Goal: Task Accomplishment & Management: Manage account settings

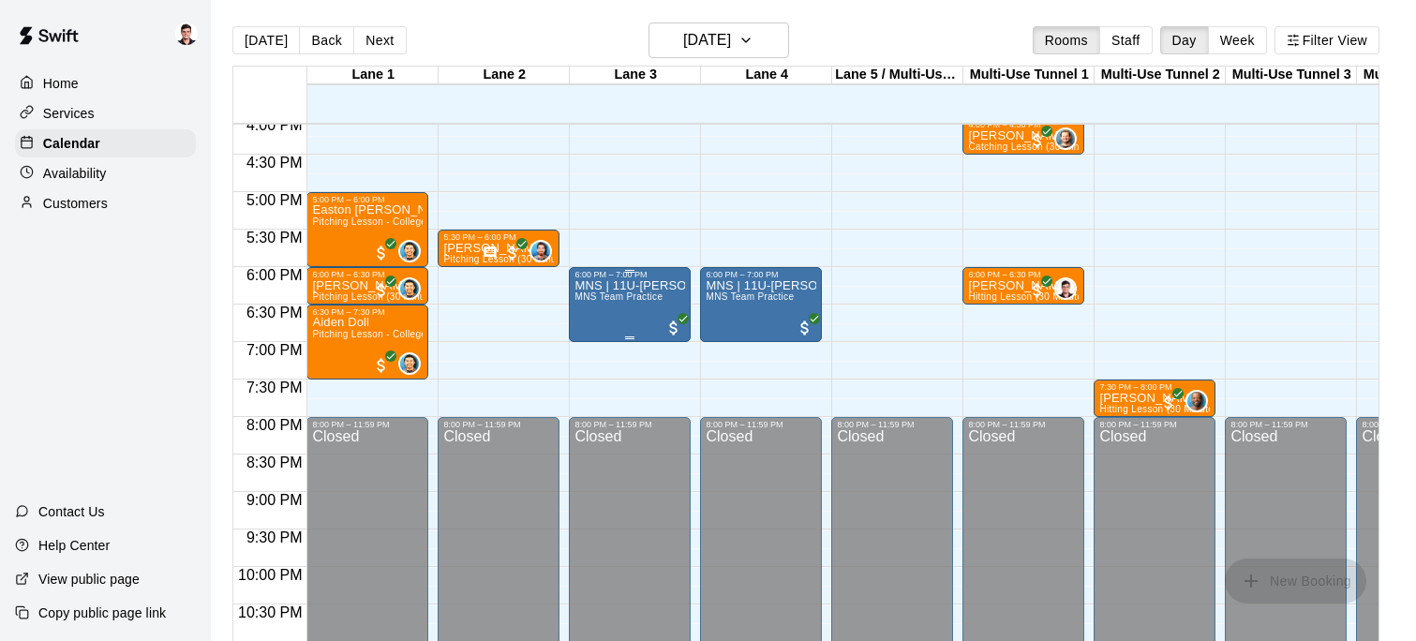
scroll to position [1193, 0]
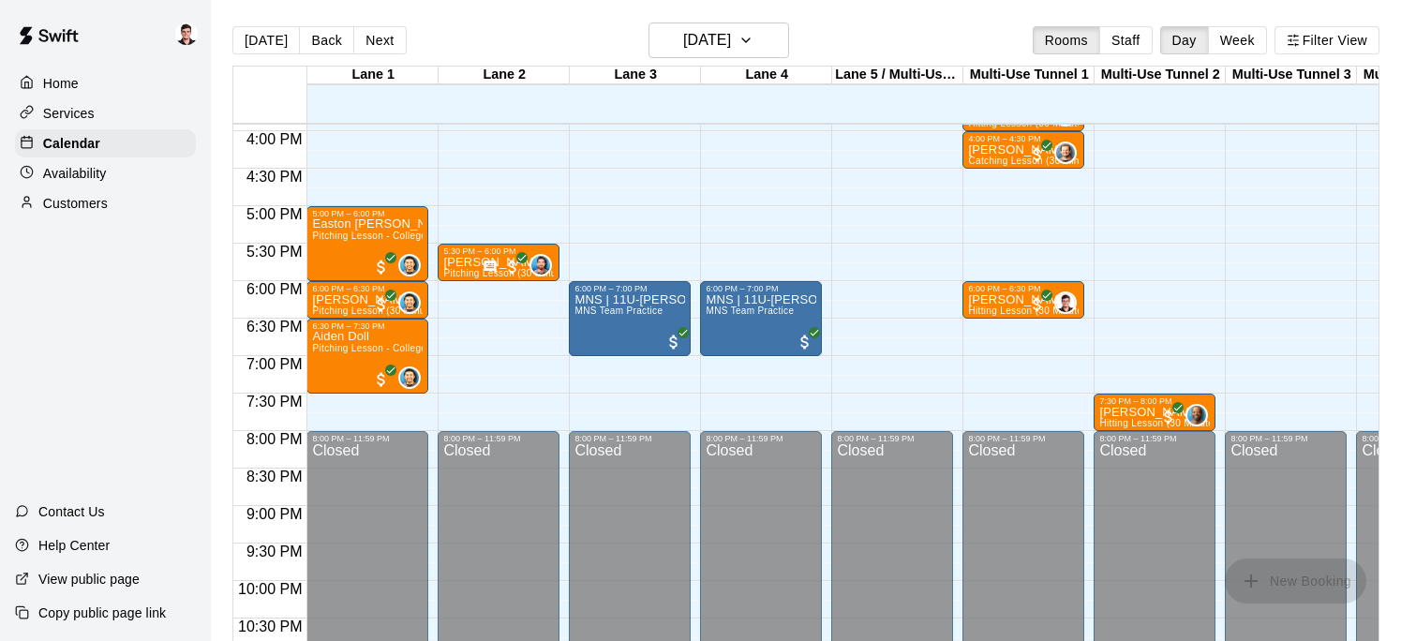
click at [122, 210] on div "Customers" at bounding box center [105, 203] width 181 height 28
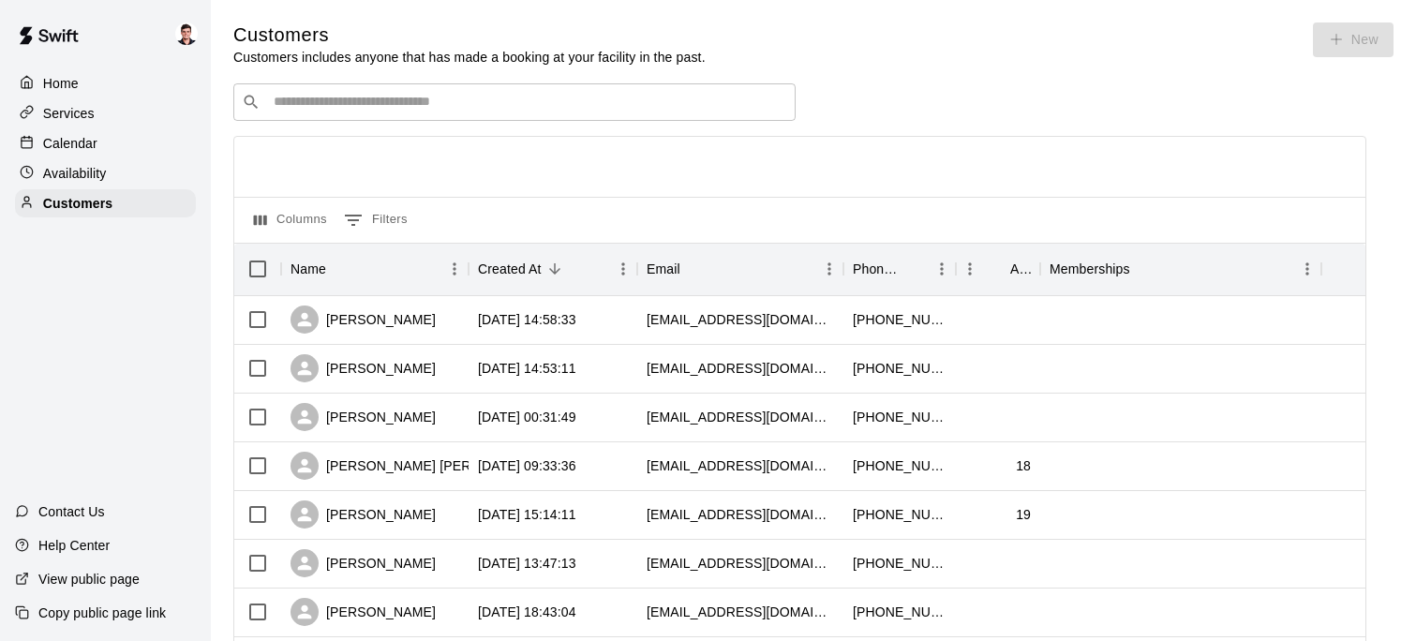
click at [365, 105] on input "Search customers by name or email" at bounding box center [527, 102] width 519 height 19
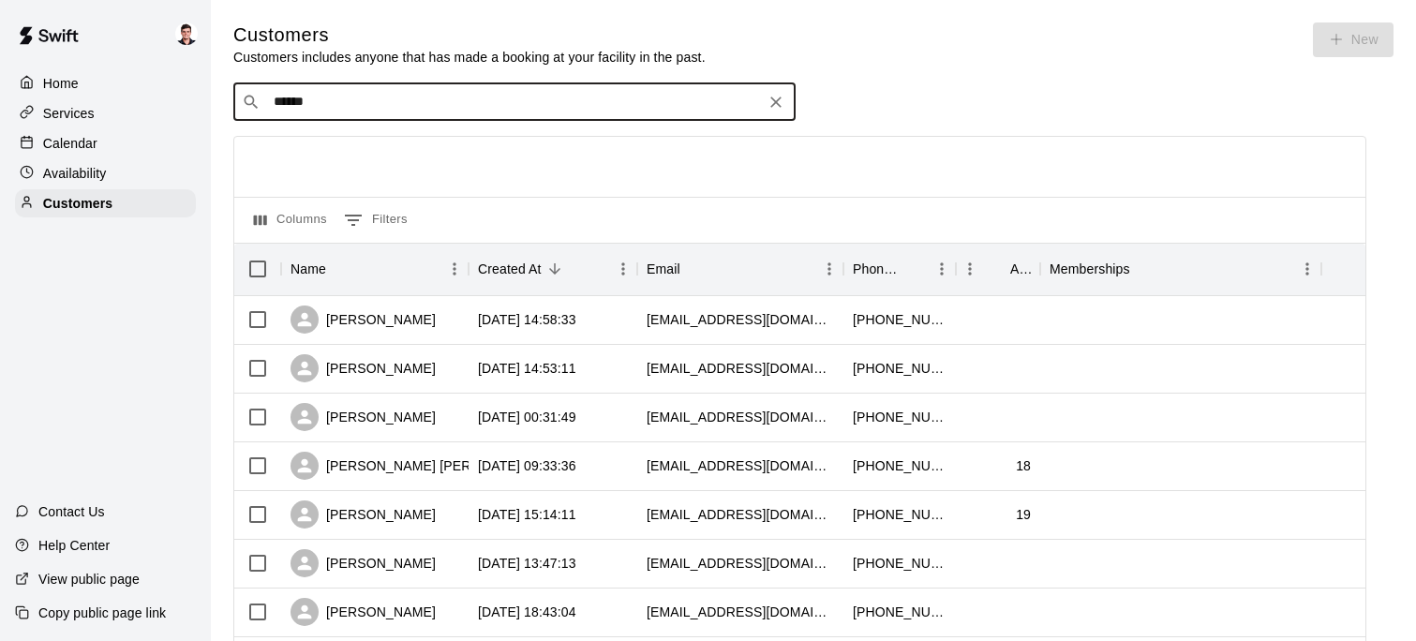
type input "*******"
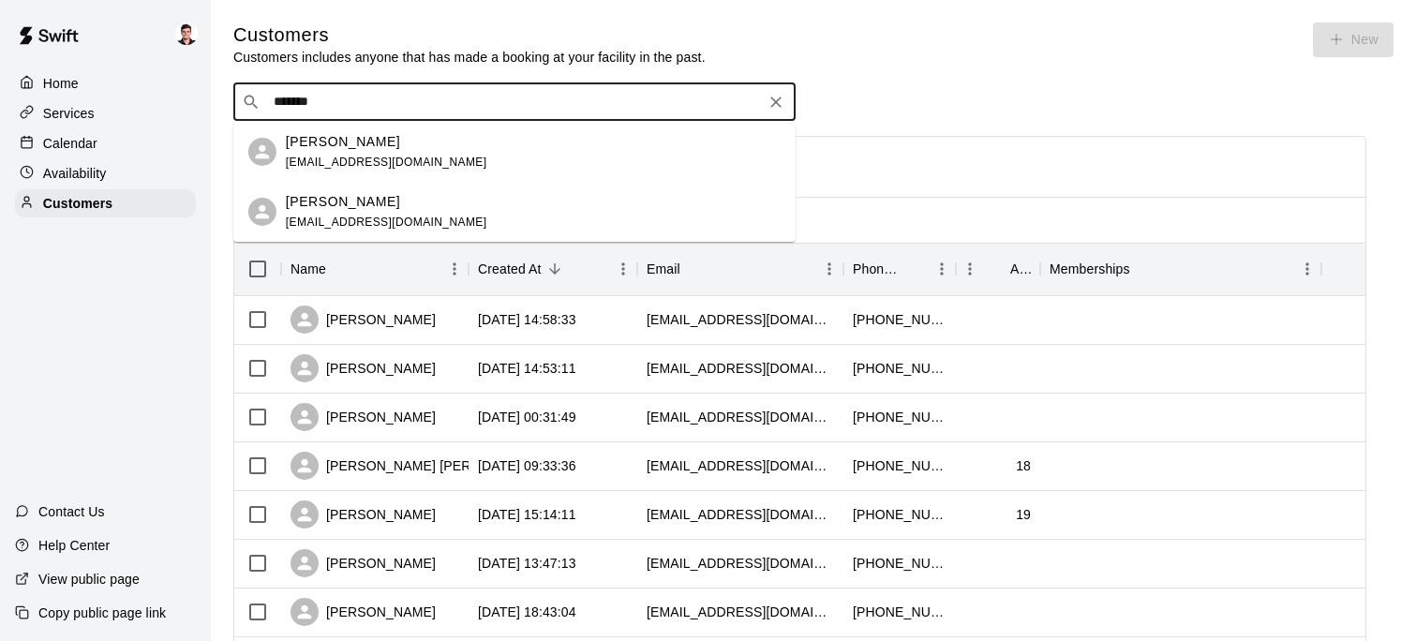
click at [329, 139] on p "[PERSON_NAME]" at bounding box center [343, 142] width 114 height 20
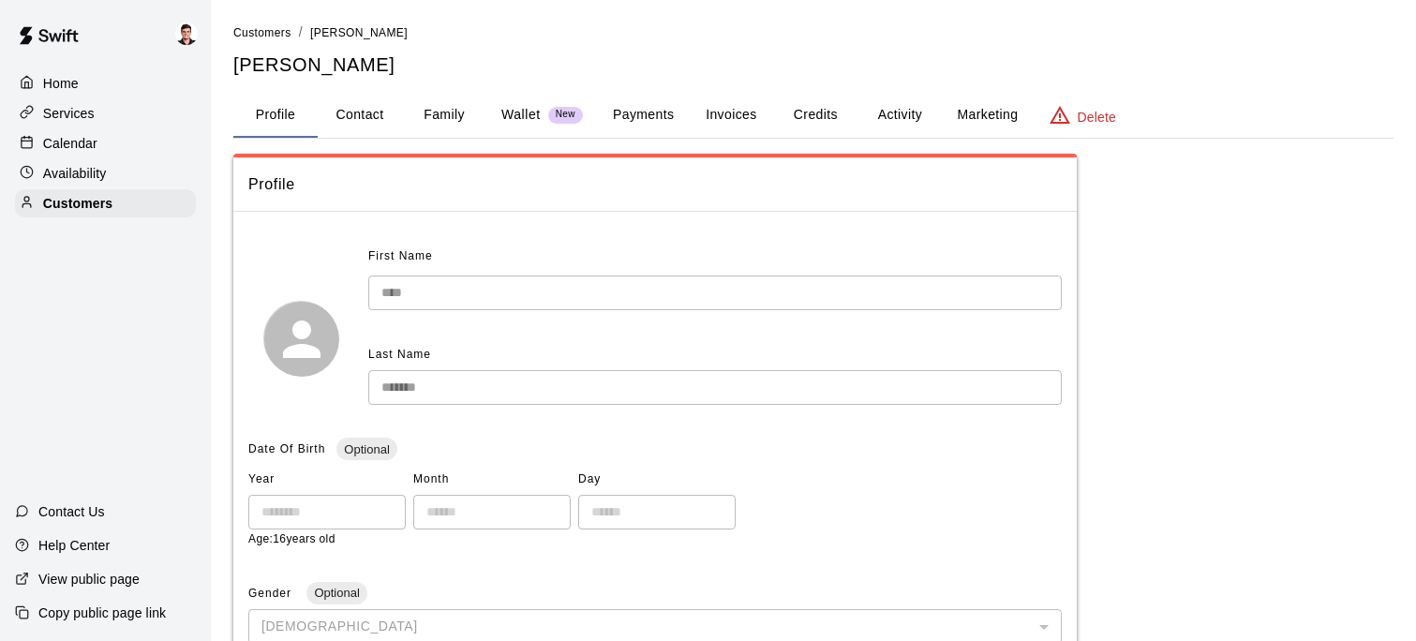
click at [351, 117] on button "Contact" at bounding box center [360, 115] width 84 height 45
select select "**"
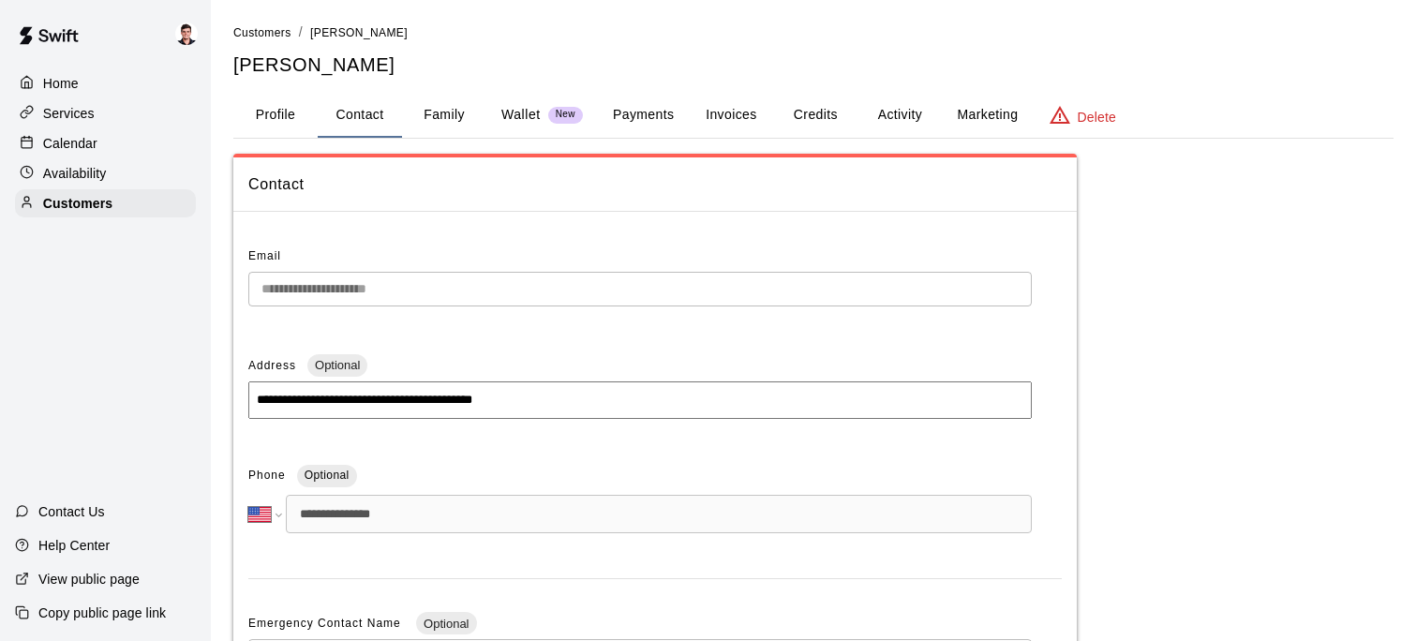
click at [274, 117] on button "Profile" at bounding box center [275, 115] width 84 height 45
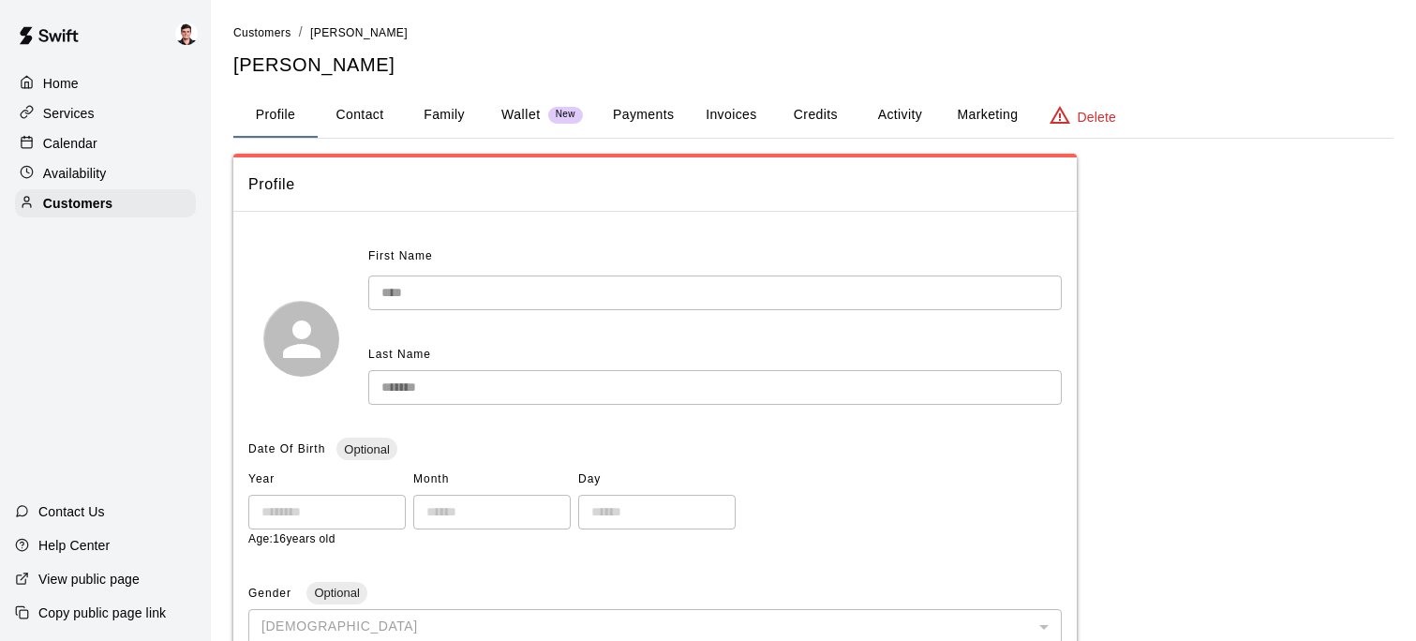
click at [93, 159] on div "Availability" at bounding box center [105, 173] width 181 height 28
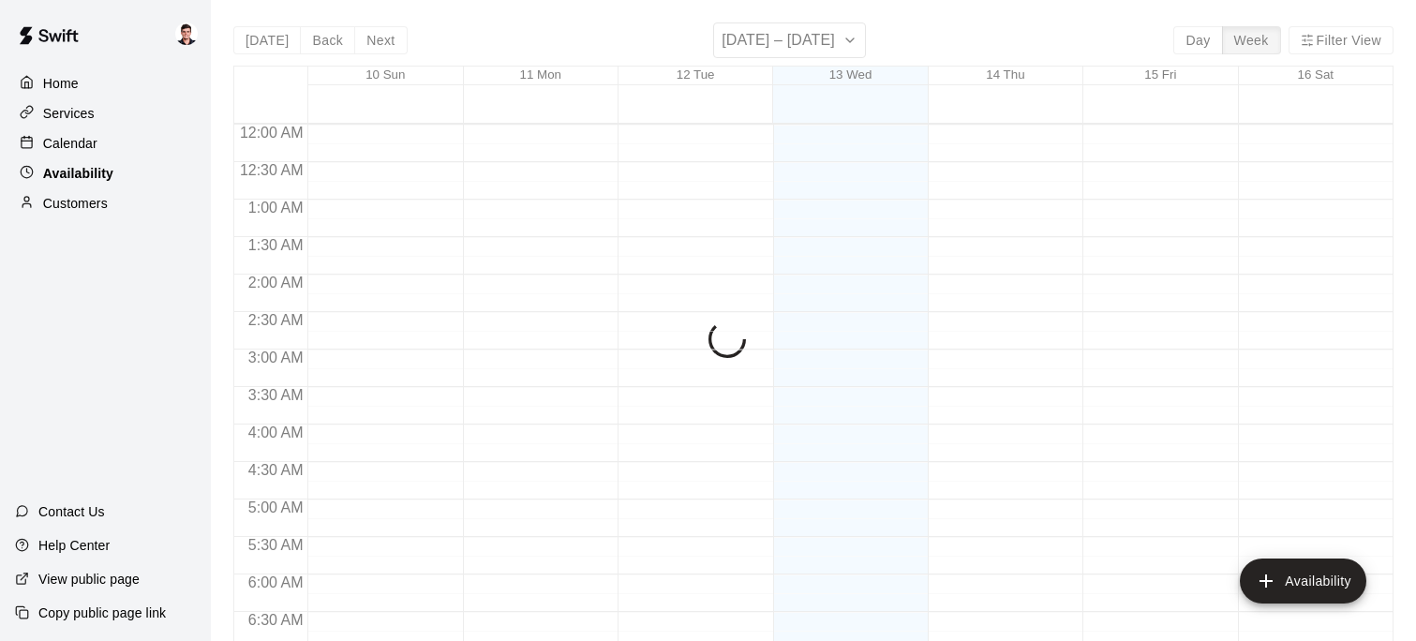
scroll to position [1046, 0]
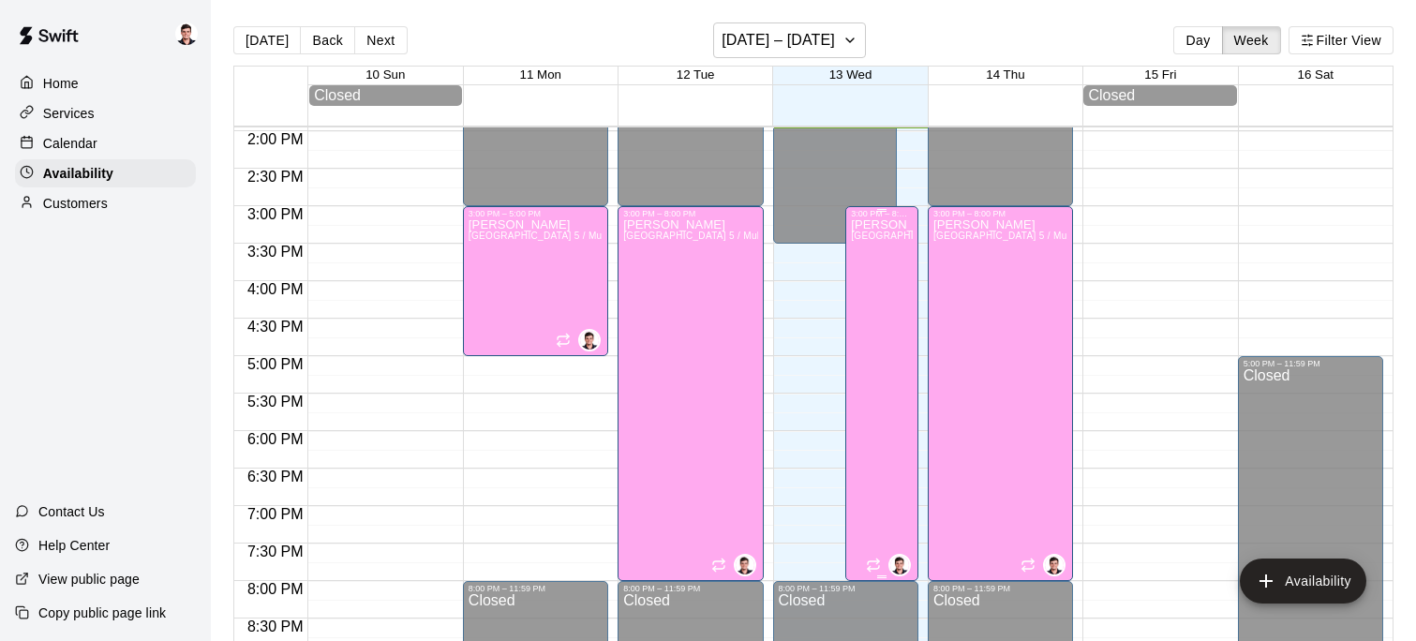
click at [888, 292] on div "[PERSON_NAME][GEOGRAPHIC_DATA][PERSON_NAME][PERSON_NAME], [PERSON_NAME] 5 / Mul…" at bounding box center [882, 538] width 62 height 641
click at [868, 238] on icon "edit" at bounding box center [869, 238] width 17 height 17
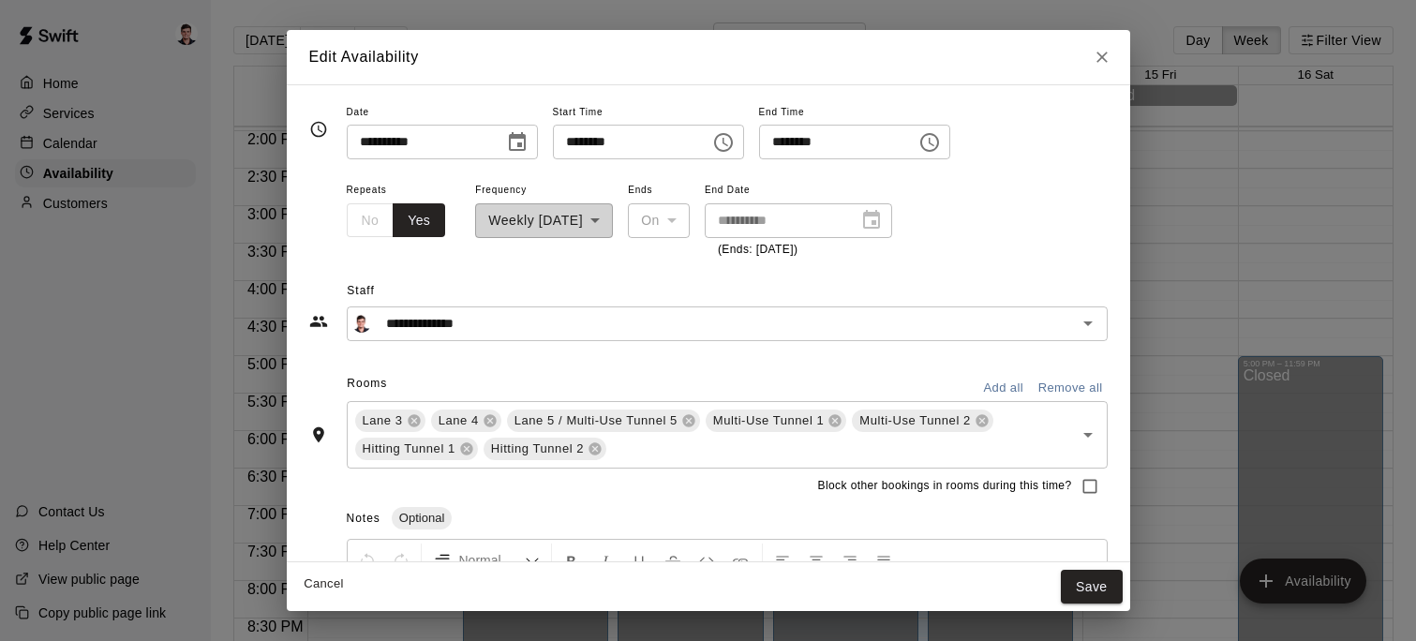
click at [941, 145] on icon "Choose time, selected time is 8:00 PM" at bounding box center [929, 142] width 22 height 22
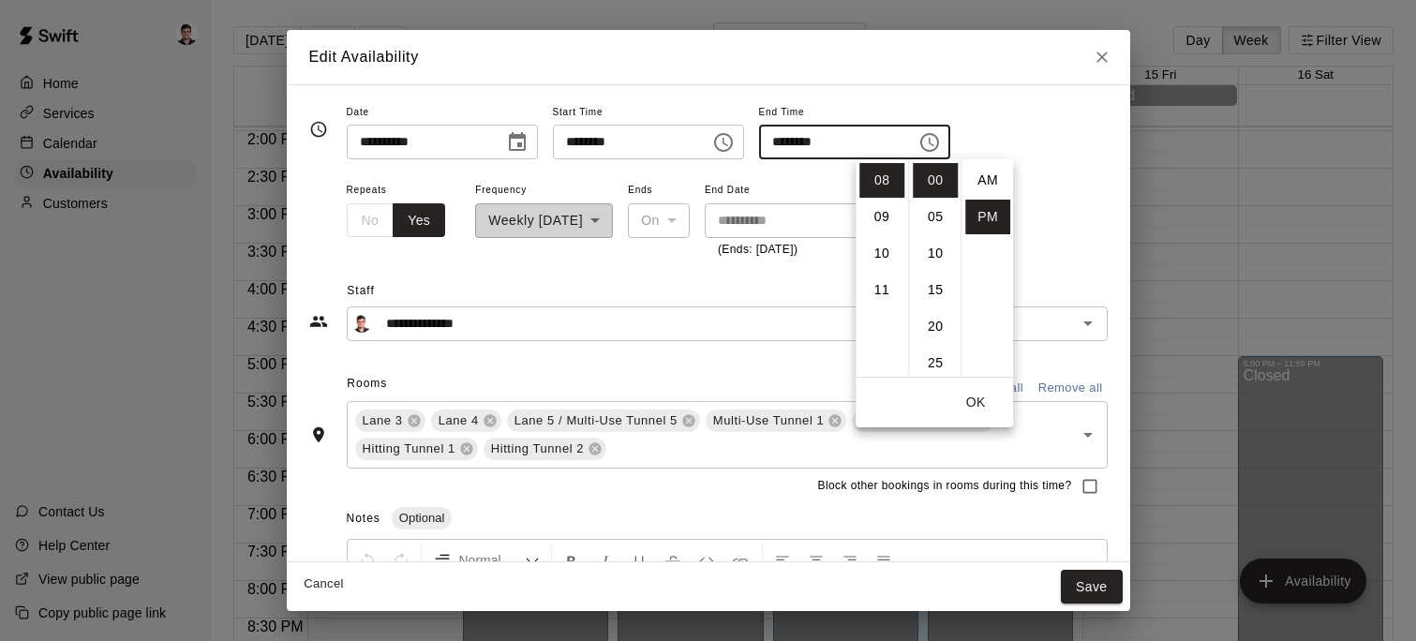
scroll to position [33, 0]
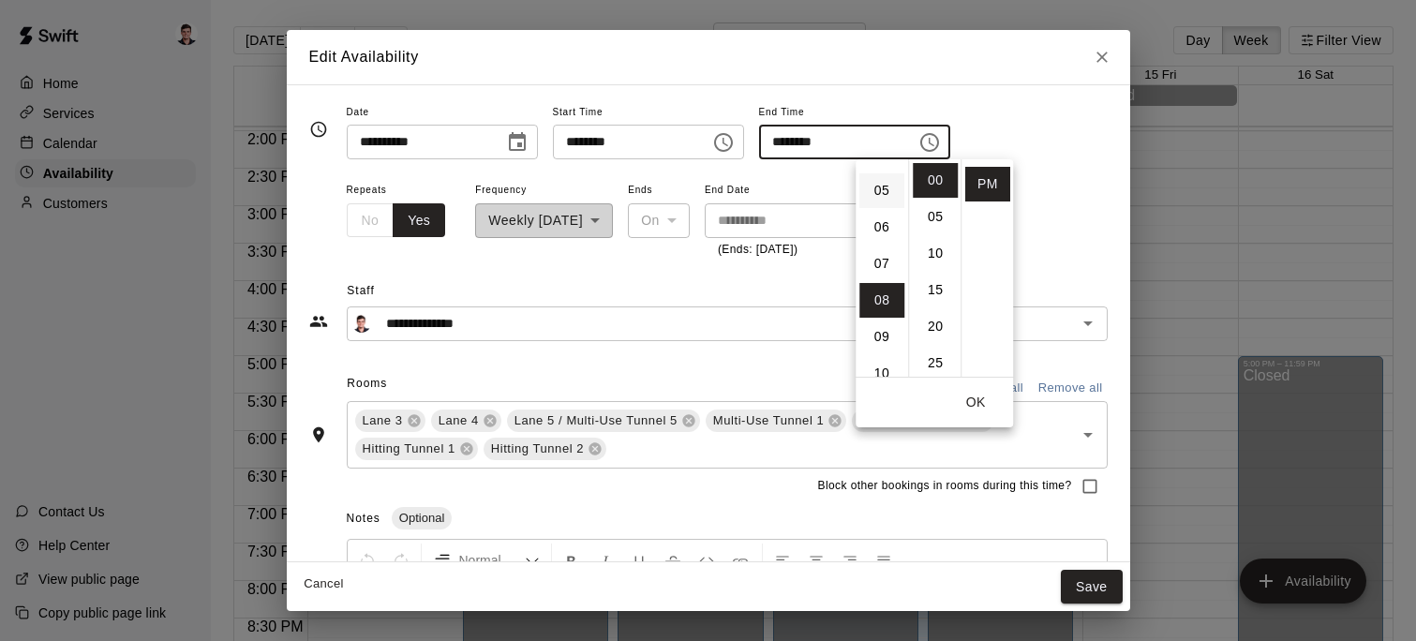
click at [885, 187] on li "05" at bounding box center [881, 190] width 45 height 35
click at [939, 271] on li "15" at bounding box center [935, 281] width 45 height 35
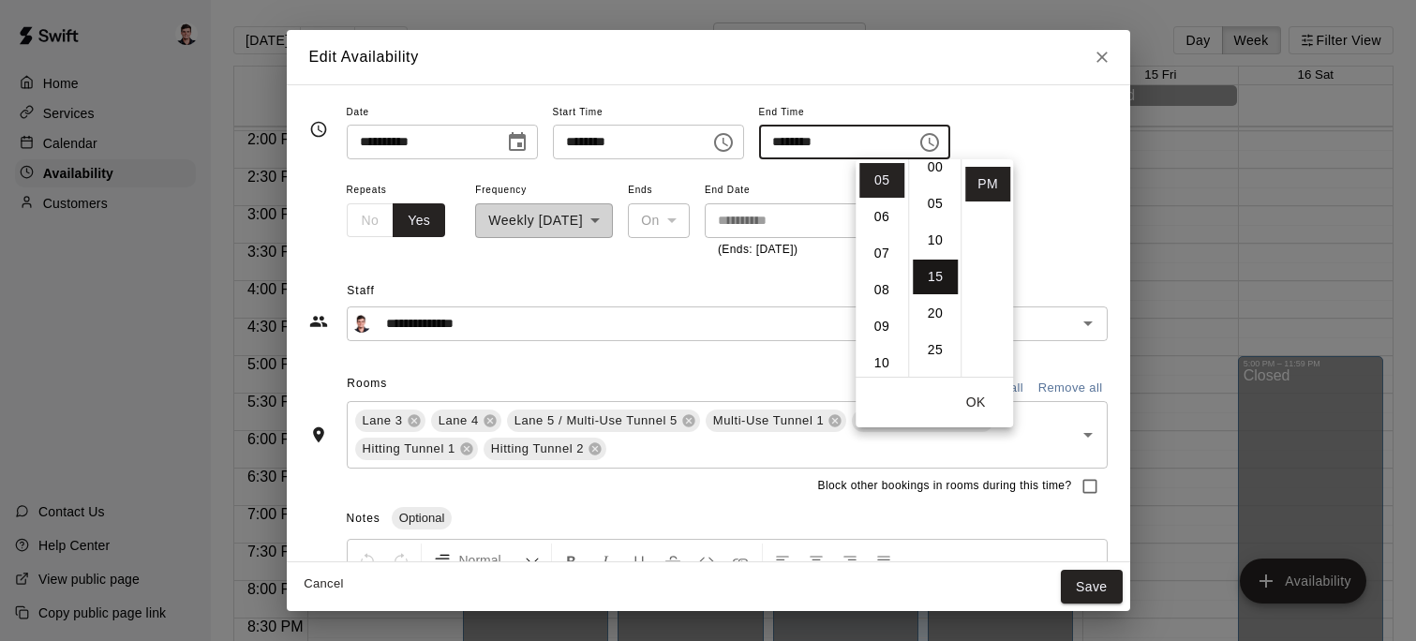
scroll to position [0, 0]
click at [931, 171] on li "00" at bounding box center [935, 180] width 45 height 35
type input "********"
click at [973, 395] on button "OK" at bounding box center [976, 402] width 60 height 35
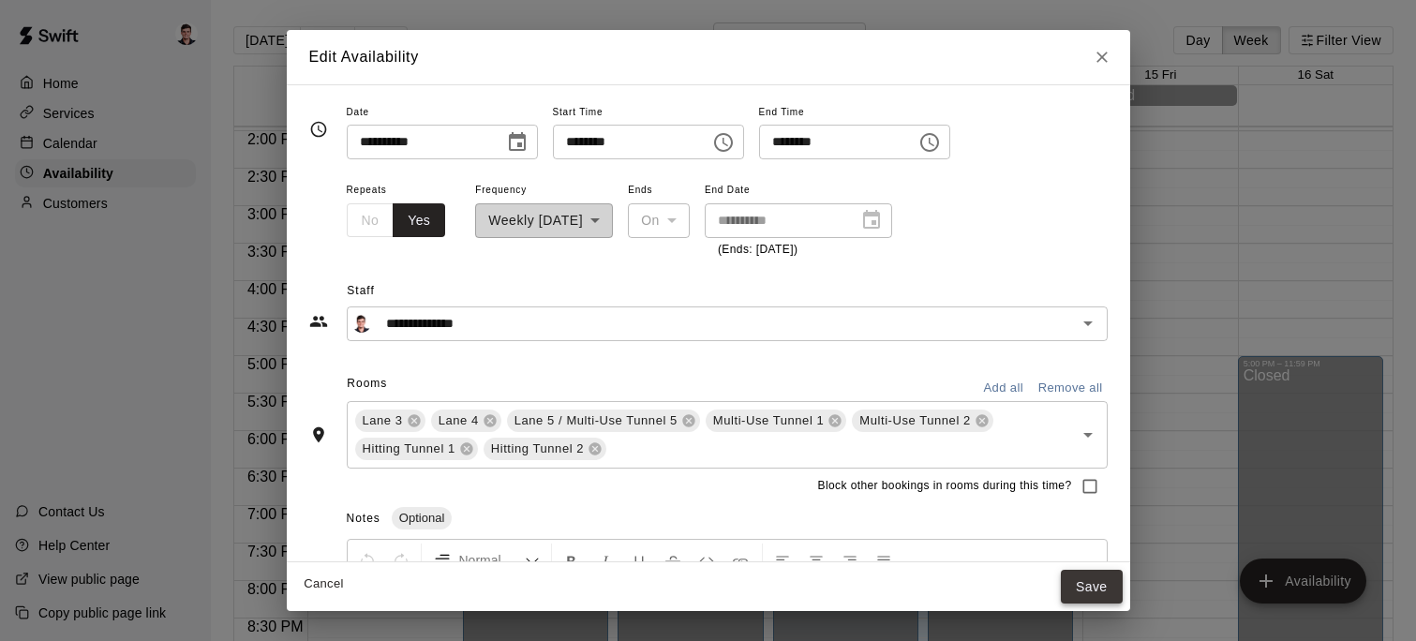
click at [1078, 586] on button "Save" at bounding box center [1092, 587] width 62 height 35
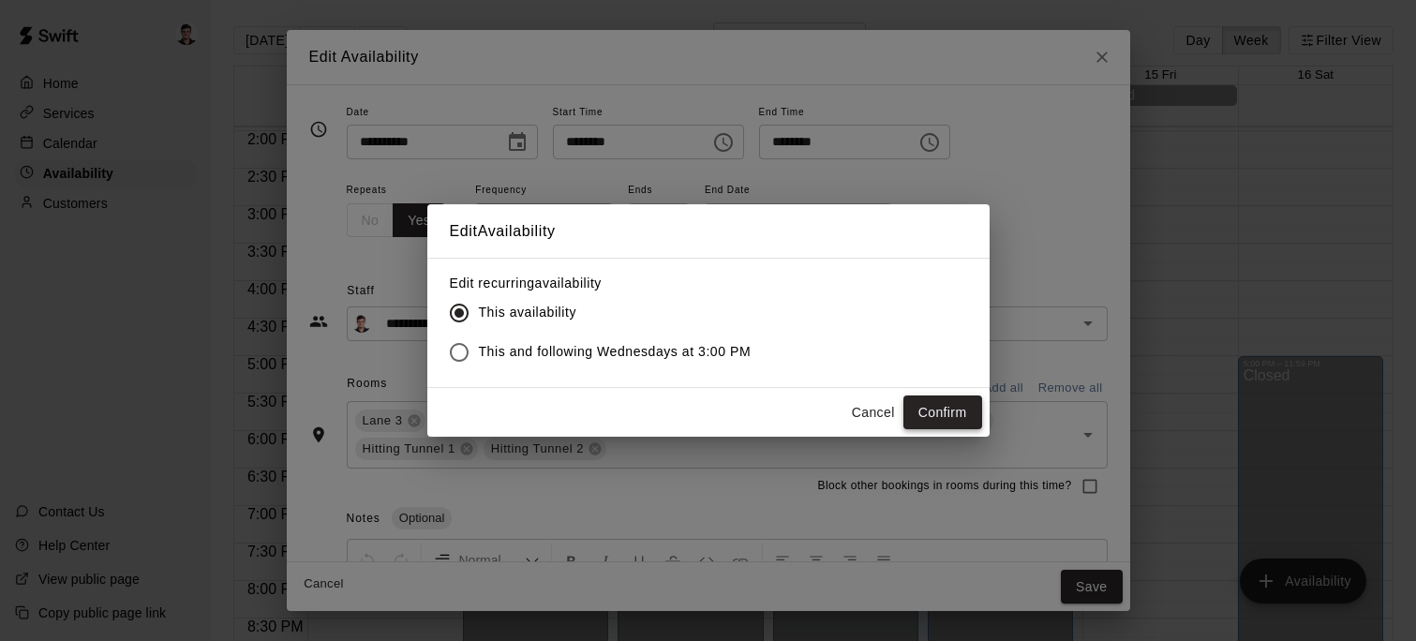
click at [940, 403] on button "Confirm" at bounding box center [942, 412] width 79 height 35
